Goal: Task Accomplishment & Management: Complete application form

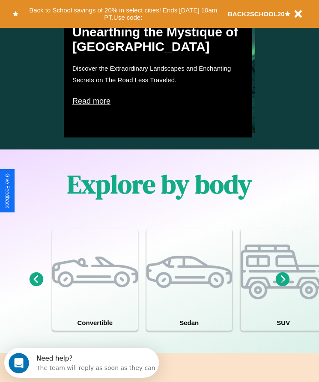
scroll to position [654, 0]
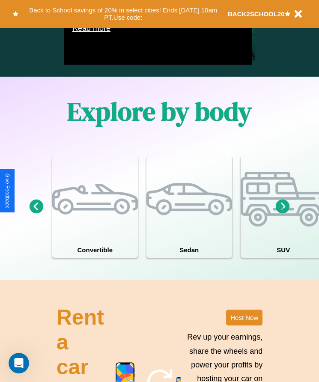
click at [283, 214] on icon at bounding box center [283, 207] width 14 height 14
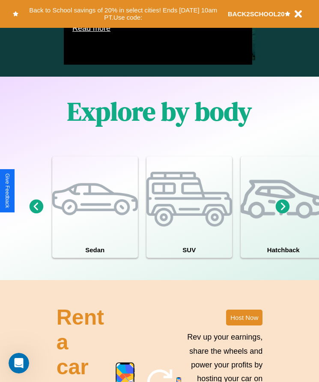
click at [283, 214] on icon at bounding box center [283, 207] width 14 height 14
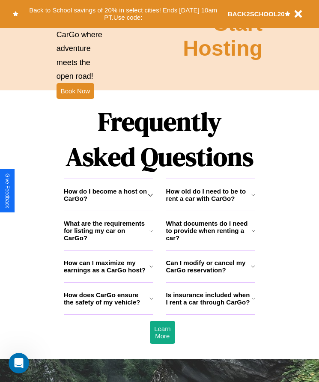
scroll to position [1117, 0]
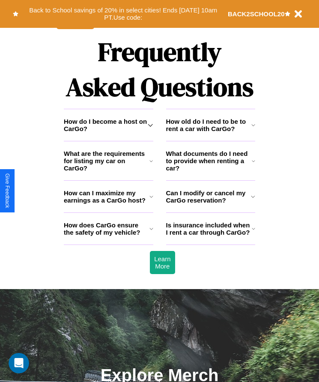
click at [253, 129] on icon at bounding box center [253, 125] width 4 height 7
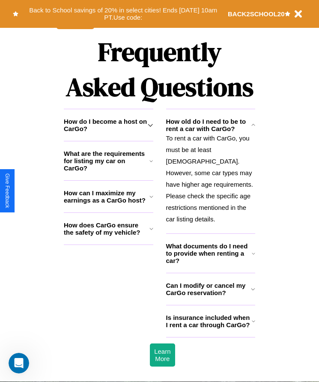
click at [108, 236] on h3 "How does CarGo ensure the safety of my vehicle?" at bounding box center [107, 228] width 86 height 15
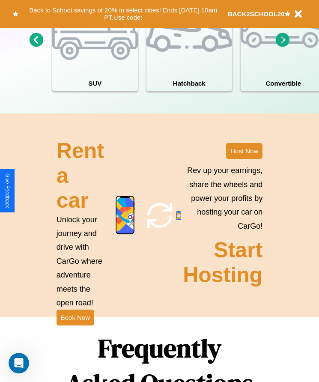
scroll to position [795, 0]
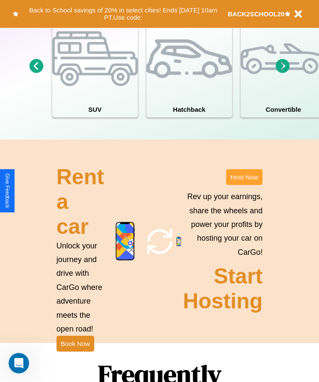
click at [244, 185] on button "Host Now" at bounding box center [244, 177] width 36 height 16
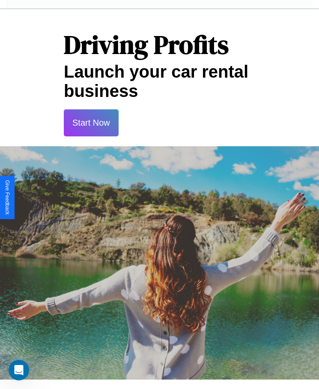
click at [91, 123] on button "Start Now" at bounding box center [91, 122] width 55 height 27
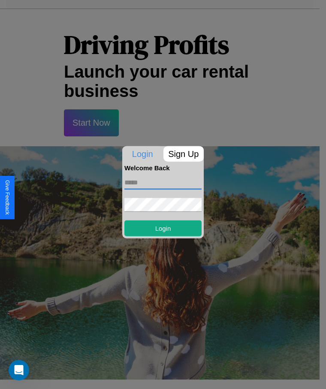
click at [163, 182] on input "text" at bounding box center [162, 182] width 77 height 14
type input "**********"
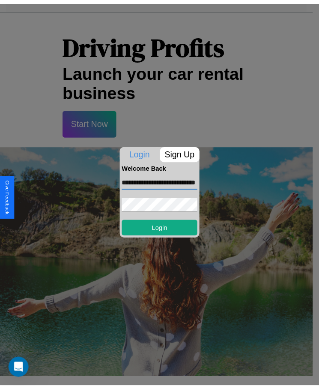
scroll to position [0, 0]
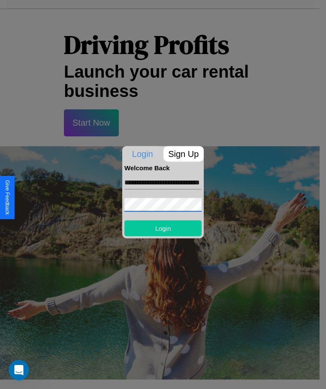
click at [163, 227] on button "Login" at bounding box center [162, 228] width 77 height 16
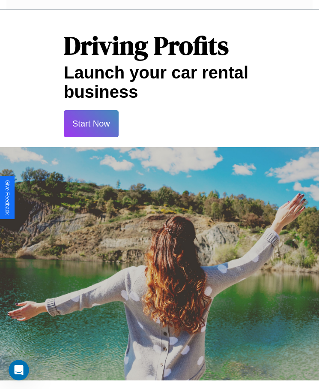
click at [91, 123] on button "Start Now" at bounding box center [91, 123] width 55 height 27
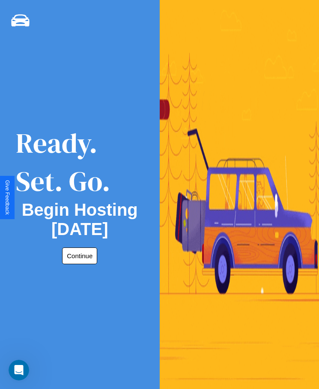
click at [78, 255] on button "Continue" at bounding box center [79, 255] width 35 height 17
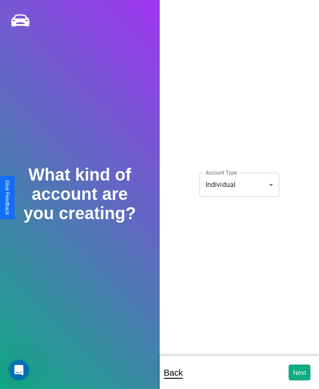
click at [239, 184] on body "**********" at bounding box center [159, 200] width 319 height 400
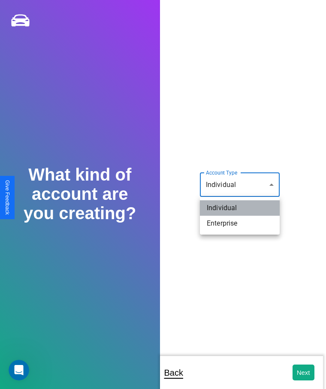
click at [239, 208] on li "Individual" at bounding box center [240, 207] width 80 height 15
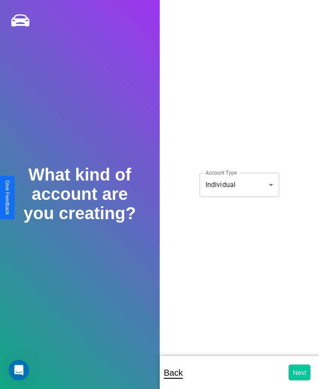
click at [299, 372] on button "Next" at bounding box center [300, 372] width 22 height 16
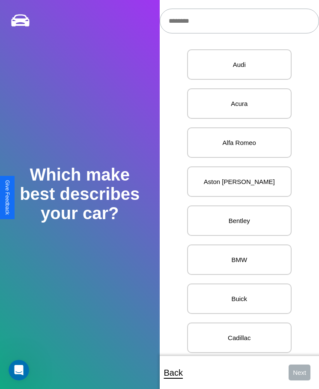
click at [239, 21] on input "text" at bounding box center [240, 21] width 160 height 25
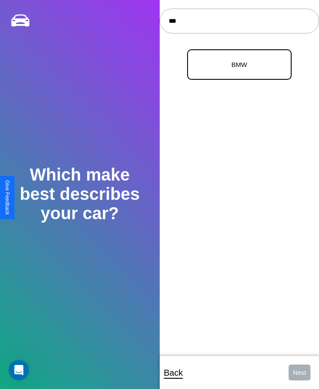
type input "***"
click at [236, 65] on p "BMW" at bounding box center [240, 65] width 86 height 12
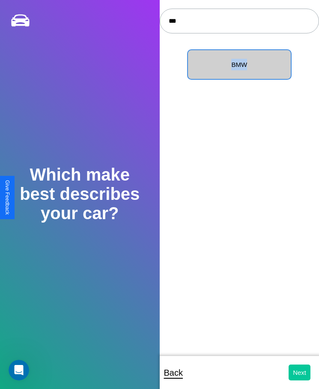
click at [299, 372] on button "Next" at bounding box center [300, 372] width 22 height 16
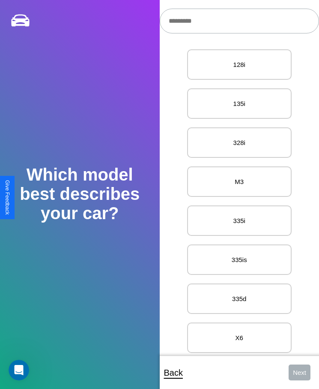
click at [239, 21] on input "text" at bounding box center [240, 21] width 160 height 25
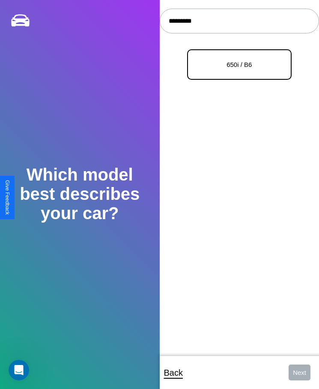
type input "*********"
click at [236, 65] on p "650i / B6" at bounding box center [240, 65] width 86 height 12
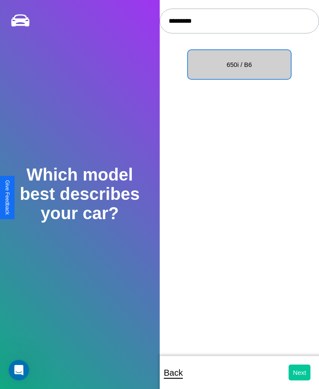
click at [299, 372] on button "Next" at bounding box center [300, 372] width 22 height 16
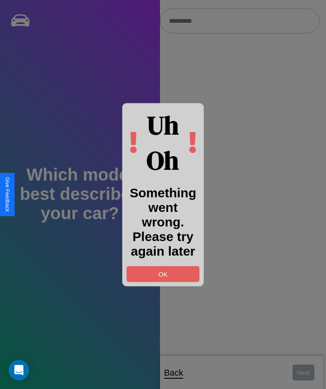
click at [239, 21] on div at bounding box center [163, 194] width 326 height 389
